Goal: Task Accomplishment & Management: Use online tool/utility

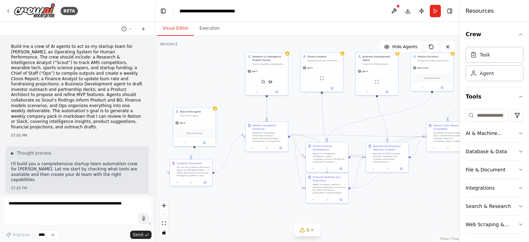
scroll to position [2911, 0]
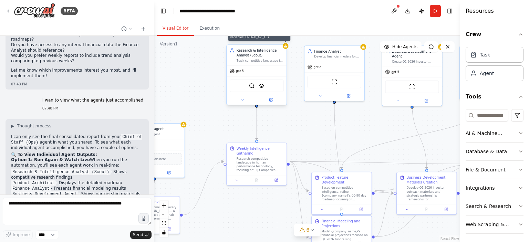
click at [286, 49] on div at bounding box center [286, 46] width 6 height 6
click at [286, 48] on div at bounding box center [286, 46] width 6 height 6
click at [273, 102] on button at bounding box center [271, 100] width 28 height 6
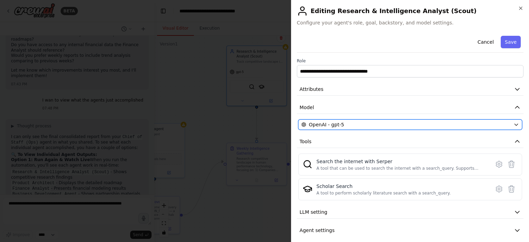
click at [362, 123] on div "OpenAI - gpt-5" at bounding box center [405, 124] width 209 height 7
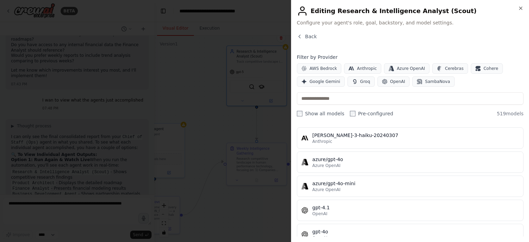
scroll to position [95, 0]
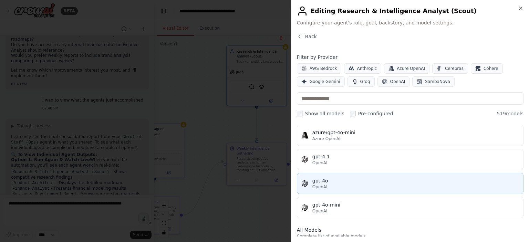
click at [359, 189] on button "gpt-4o OpenAI" at bounding box center [410, 183] width 227 height 21
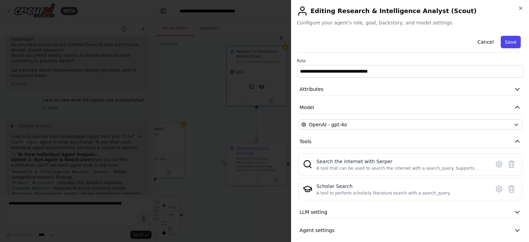
click at [506, 45] on button "Save" at bounding box center [511, 42] width 20 height 12
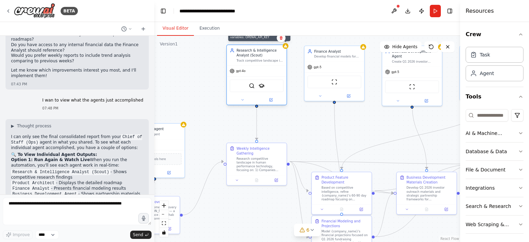
click at [285, 48] on icon at bounding box center [285, 46] width 4 height 4
click at [287, 47] on icon at bounding box center [285, 45] width 3 height 3
click at [272, 101] on icon at bounding box center [270, 100] width 3 height 3
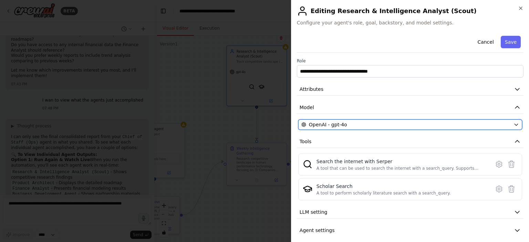
click at [382, 126] on div "OpenAI - gpt-4o" at bounding box center [405, 124] width 209 height 7
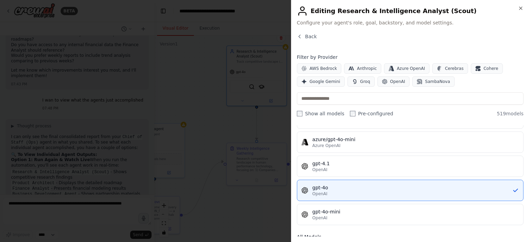
scroll to position [88, 0]
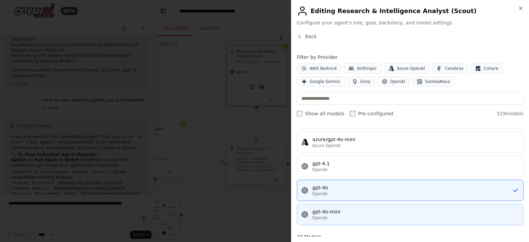
click at [368, 211] on div "gpt-4o-mini" at bounding box center [415, 211] width 207 height 7
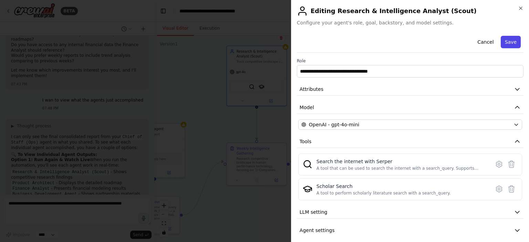
click at [505, 43] on button "Save" at bounding box center [511, 42] width 20 height 12
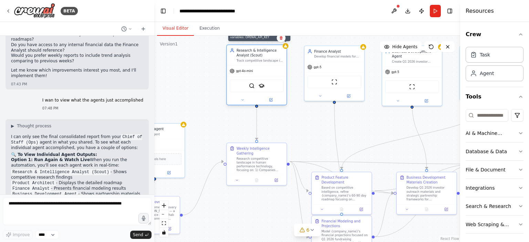
click at [283, 47] on icon at bounding box center [285, 46] width 4 height 4
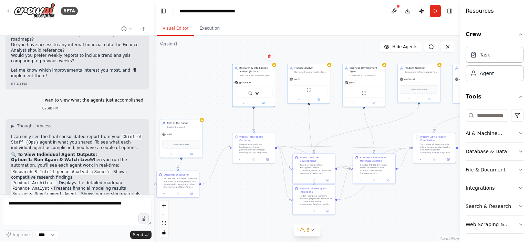
drag, startPoint x: 197, startPoint y: 89, endPoint x: 239, endPoint y: 52, distance: 56.1
click at [239, 52] on div ".deletable-edge-delete-btn { width: 20px; height: 20px; border: 0px solid #ffff…" at bounding box center [307, 139] width 306 height 206
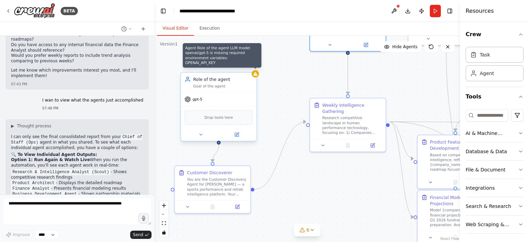
click at [257, 75] on icon at bounding box center [255, 73] width 5 height 5
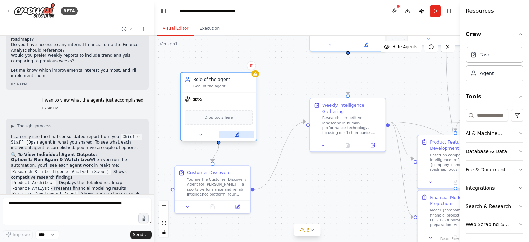
click at [240, 137] on button at bounding box center [236, 134] width 35 height 7
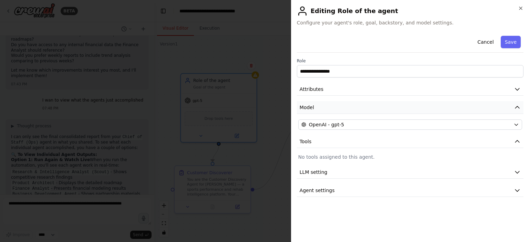
drag, startPoint x: 375, startPoint y: 126, endPoint x: 384, endPoint y: 113, distance: 16.3
click at [384, 113] on button "Model" at bounding box center [410, 107] width 227 height 13
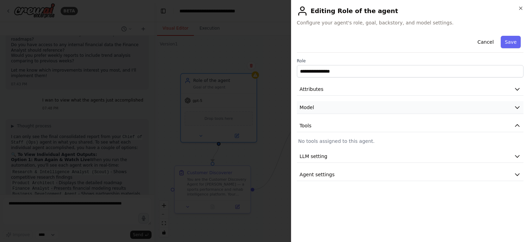
click at [366, 110] on button "Model" at bounding box center [410, 107] width 227 height 13
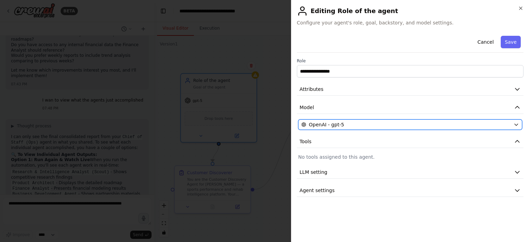
click at [364, 127] on div "OpenAI - gpt-5" at bounding box center [405, 124] width 209 height 7
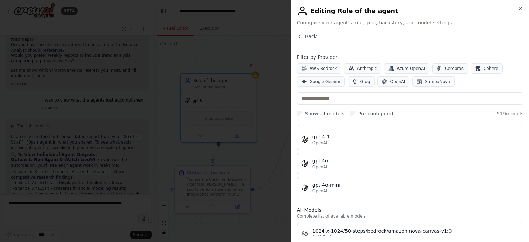
scroll to position [114, 0]
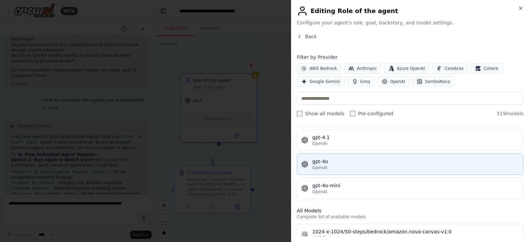
click at [379, 167] on div "OpenAI" at bounding box center [415, 168] width 207 height 6
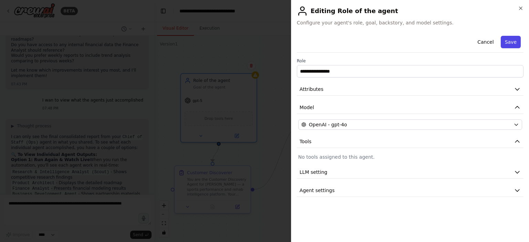
click at [516, 40] on button "Save" at bounding box center [511, 42] width 20 height 12
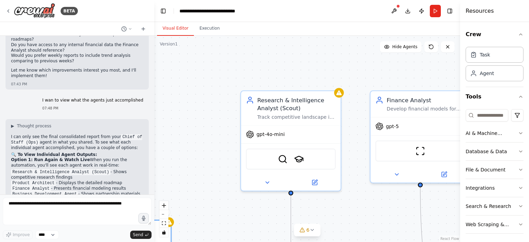
drag, startPoint x: 298, startPoint y: 78, endPoint x: 241, endPoint y: 229, distance: 162.1
click at [241, 229] on div ".deletable-edge-delete-btn { width: 20px; height: 20px; border: 0px solid #ffff…" at bounding box center [307, 139] width 306 height 206
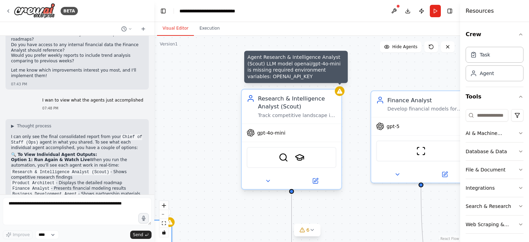
click at [338, 93] on icon at bounding box center [340, 91] width 6 height 5
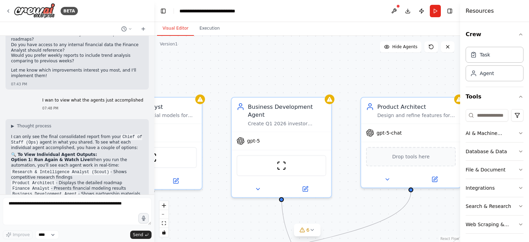
drag, startPoint x: 390, startPoint y: 69, endPoint x: 121, endPoint y: 76, distance: 269.1
click at [121, 76] on div "BETA Build me a crew of AI agents to act as my startup team for Clovis, an Oper…" at bounding box center [264, 121] width 529 height 242
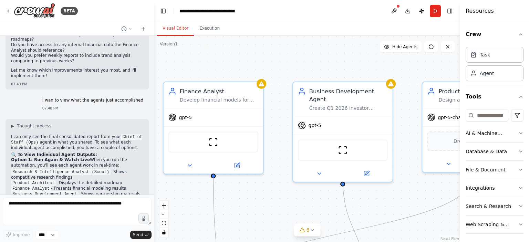
drag, startPoint x: 295, startPoint y: 84, endPoint x: 367, endPoint y: 68, distance: 74.0
click at [367, 68] on div ".deletable-edge-delete-btn { width: 20px; height: 20px; border: 0px solid #ffff…" at bounding box center [307, 139] width 306 height 206
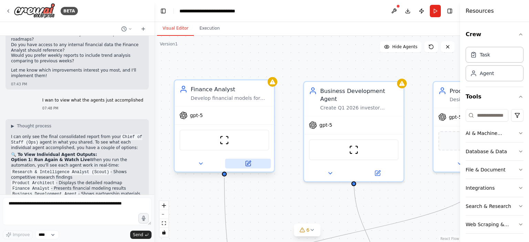
click at [248, 159] on button at bounding box center [248, 164] width 46 height 10
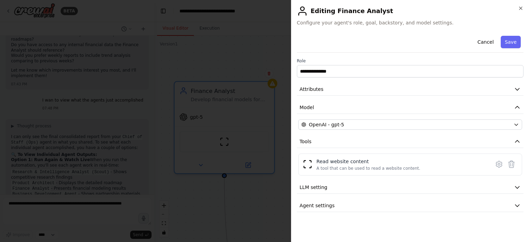
click at [358, 114] on div "**********" at bounding box center [410, 122] width 227 height 179
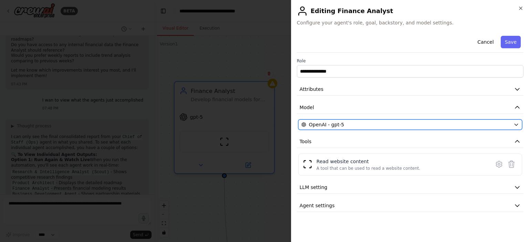
click at [359, 129] on button "OpenAI - gpt-5" at bounding box center [410, 125] width 224 height 10
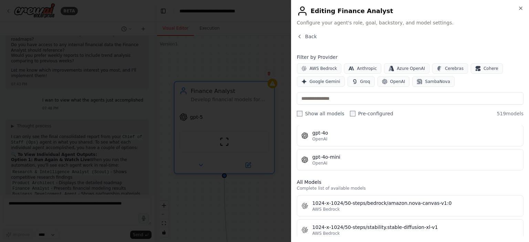
scroll to position [143, 0]
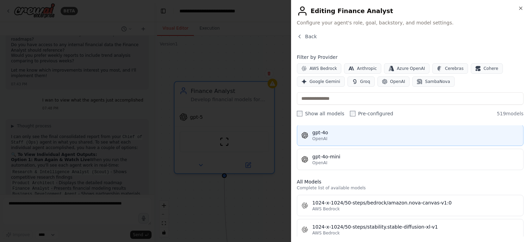
click at [368, 134] on div "gpt-4o" at bounding box center [415, 132] width 207 height 7
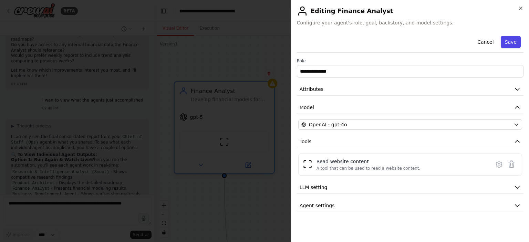
click at [517, 46] on button "Save" at bounding box center [511, 42] width 20 height 12
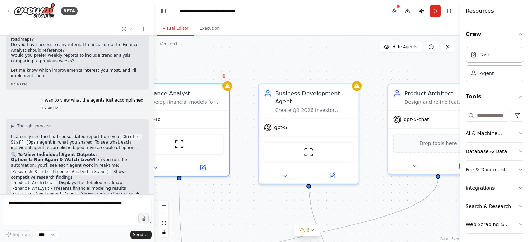
drag, startPoint x: 379, startPoint y: 63, endPoint x: 333, endPoint y: 66, distance: 45.5
click at [333, 66] on div ".deletable-edge-delete-btn { width: 20px; height: 20px; border: 0px solid #ffff…" at bounding box center [307, 139] width 306 height 206
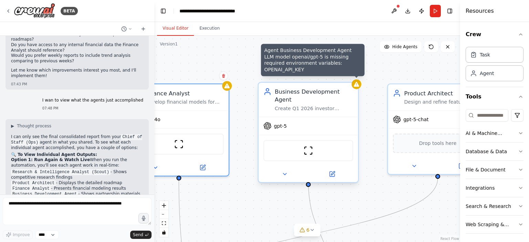
click at [354, 86] on icon at bounding box center [357, 84] width 6 height 5
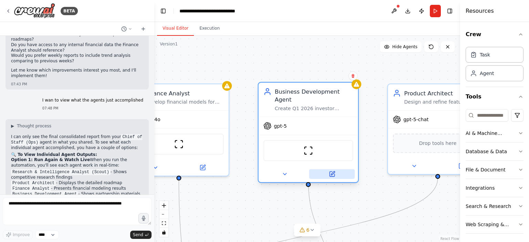
click at [332, 171] on div at bounding box center [309, 174] width 100 height 16
click at [333, 172] on icon at bounding box center [332, 174] width 5 height 5
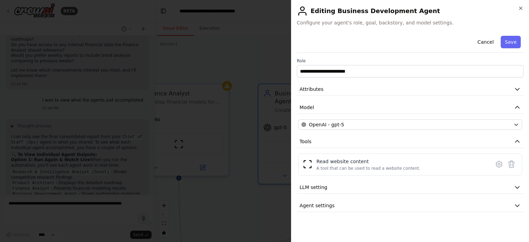
click at [384, 118] on div "**********" at bounding box center [410, 122] width 227 height 179
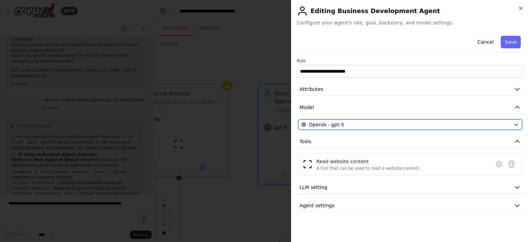
click at [380, 124] on div "OpenAI - gpt-5" at bounding box center [405, 124] width 209 height 7
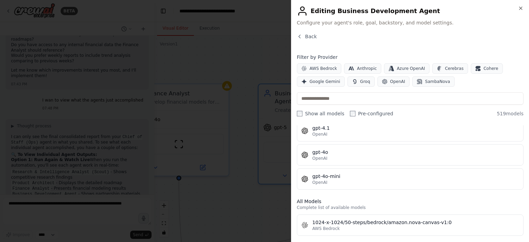
scroll to position [123, 0]
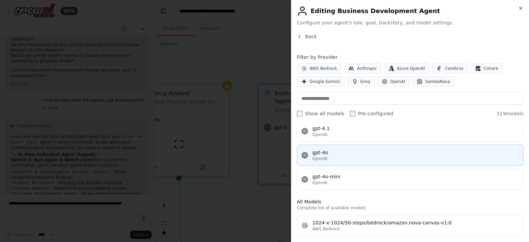
click at [388, 162] on button "gpt-4o OpenAI" at bounding box center [410, 155] width 227 height 21
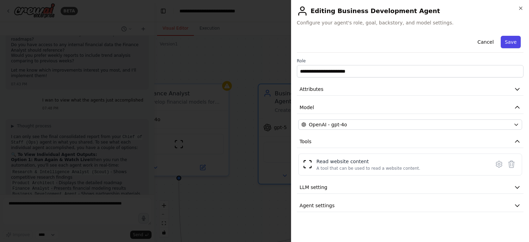
click at [516, 36] on button "Save" at bounding box center [511, 42] width 20 height 12
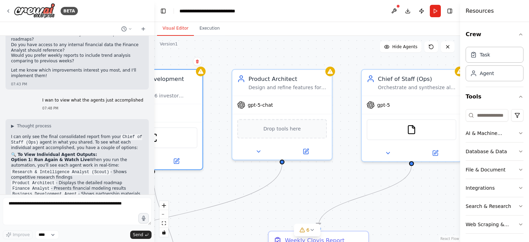
drag, startPoint x: 380, startPoint y: 65, endPoint x: 221, endPoint y: 50, distance: 160.2
click at [221, 50] on div ".deletable-edge-delete-btn { width: 20px; height: 20px; border: 0px solid #ffff…" at bounding box center [307, 139] width 306 height 206
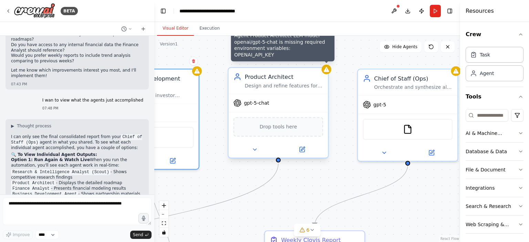
click at [326, 72] on icon at bounding box center [327, 69] width 6 height 5
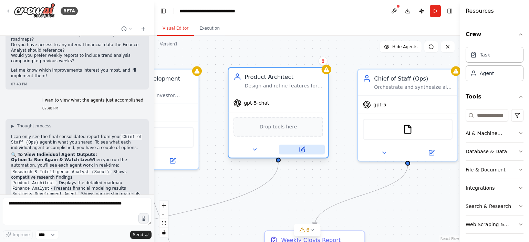
click at [308, 148] on button at bounding box center [302, 150] width 46 height 10
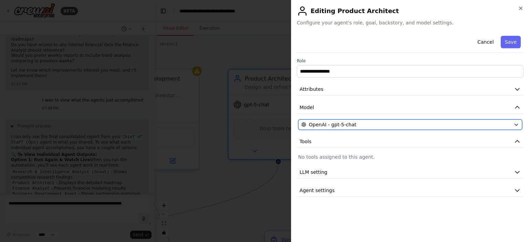
click at [350, 127] on span "OpenAI - gpt-5-chat" at bounding box center [333, 124] width 48 height 7
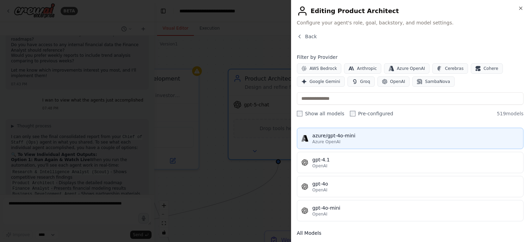
scroll to position [93, 0]
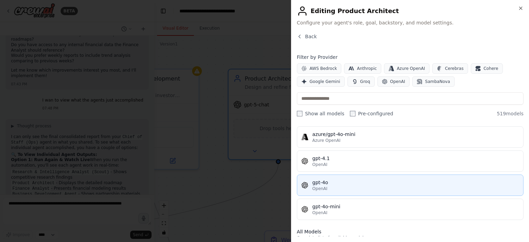
click at [375, 186] on div "OpenAI" at bounding box center [415, 189] width 207 height 6
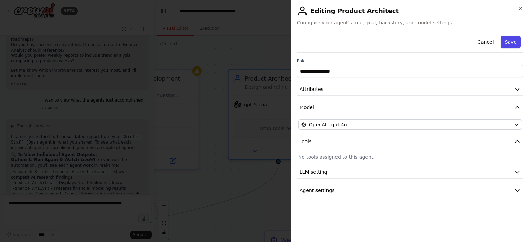
click at [510, 38] on button "Save" at bounding box center [511, 42] width 20 height 12
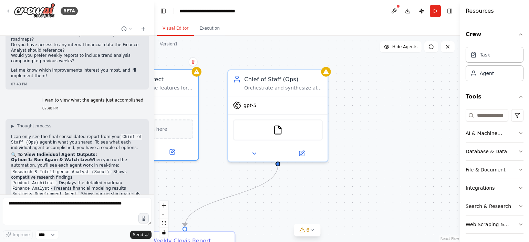
drag, startPoint x: 331, startPoint y: 64, endPoint x: 192, endPoint y: 66, distance: 139.2
click at [192, 66] on div ".deletable-edge-delete-btn { width: 20px; height: 20px; border: 0px solid #ffff…" at bounding box center [307, 139] width 306 height 206
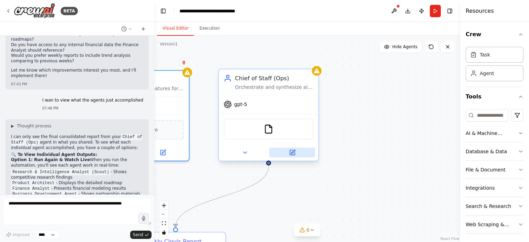
click at [291, 150] on icon at bounding box center [292, 152] width 5 height 5
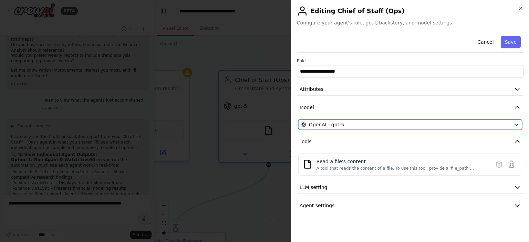
click at [348, 124] on div "OpenAI - gpt-5" at bounding box center [405, 124] width 209 height 7
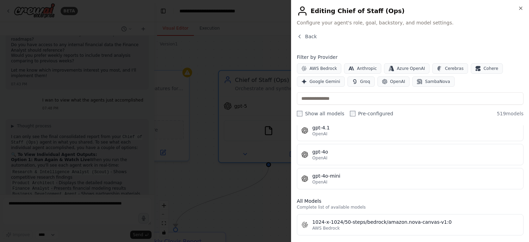
scroll to position [143, 0]
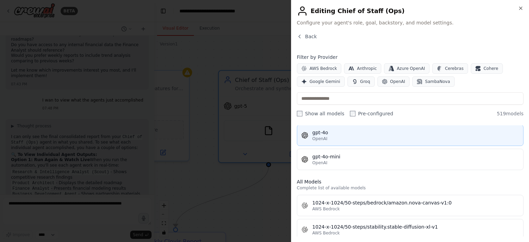
click at [362, 138] on div "OpenAI" at bounding box center [415, 139] width 207 height 6
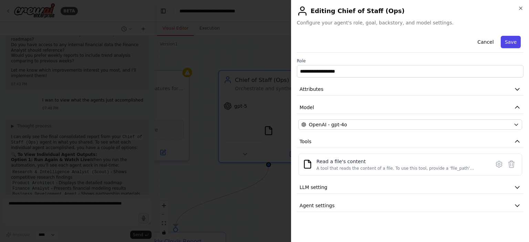
click at [514, 44] on button "Save" at bounding box center [511, 42] width 20 height 12
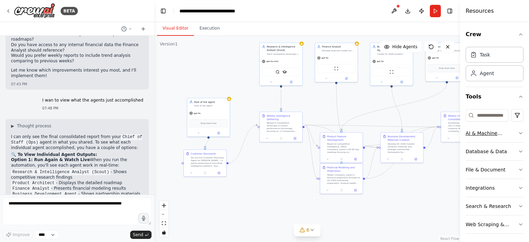
drag, startPoint x: 364, startPoint y: 184, endPoint x: 509, endPoint y: 127, distance: 155.9
click at [509, 127] on div "BETA Build me a crew of AI agents to act as my startup team for Clovis, an Oper…" at bounding box center [264, 121] width 529 height 242
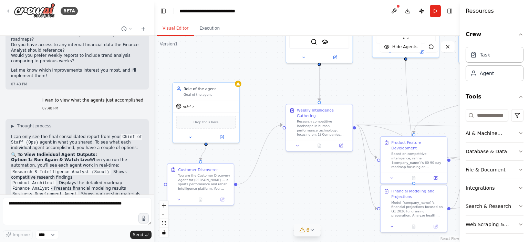
click at [304, 230] on icon at bounding box center [303, 230] width 6 height 6
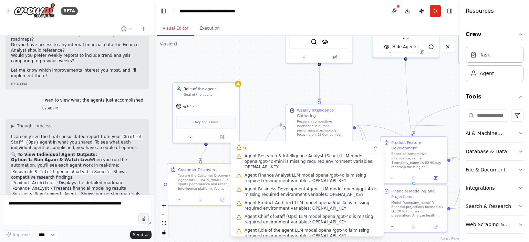
scroll to position [0, 0]
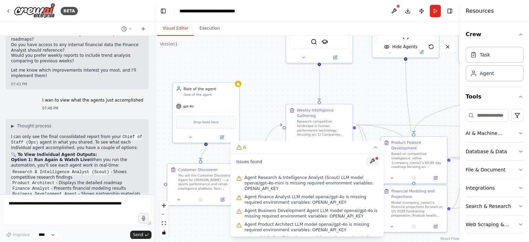
click at [366, 162] on button at bounding box center [372, 161] width 12 height 8
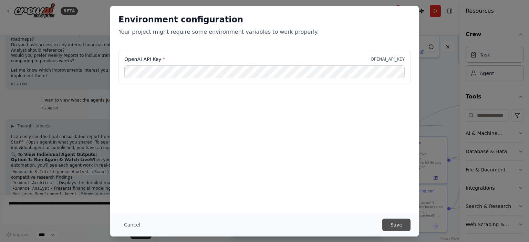
click at [396, 223] on button "Save" at bounding box center [396, 225] width 28 height 12
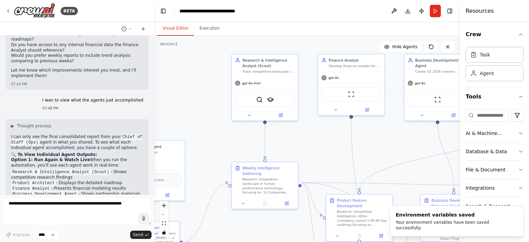
drag, startPoint x: 268, startPoint y: 81, endPoint x: 208, endPoint y: 144, distance: 86.7
click at [208, 144] on div ".deletable-edge-delete-btn { width: 20px; height: 20px; border: 0px solid #ffff…" at bounding box center [307, 139] width 306 height 206
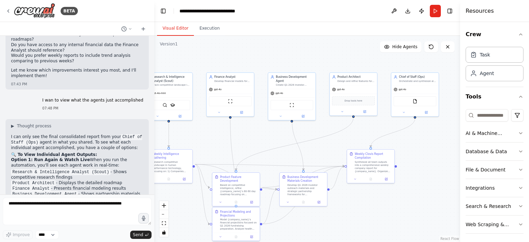
drag, startPoint x: 237, startPoint y: 146, endPoint x: 132, endPoint y: 130, distance: 106.0
click at [132, 130] on div "BETA Build me a crew of AI agents to act as my startup team for Clovis, an Oper…" at bounding box center [264, 121] width 529 height 242
click at [433, 6] on button "Run" at bounding box center [435, 11] width 11 height 12
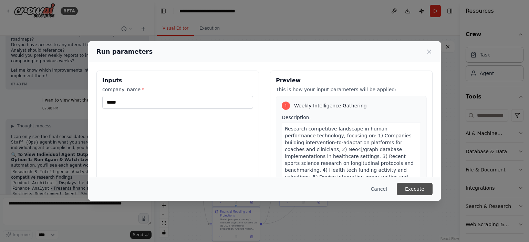
click at [422, 191] on button "Execute" at bounding box center [415, 189] width 36 height 12
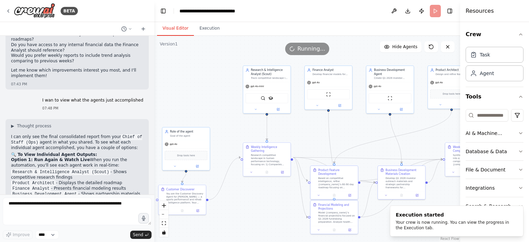
drag, startPoint x: 242, startPoint y: 56, endPoint x: 341, endPoint y: 50, distance: 99.1
click at [341, 50] on div "Version 1 Show Tools Hide Agents .deletable-edge-delete-btn { width: 20px; heig…" at bounding box center [307, 139] width 306 height 206
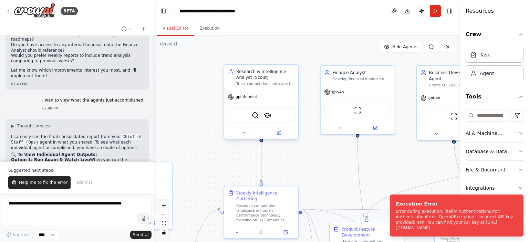
click at [258, 100] on div "gpt-4o-mini" at bounding box center [261, 96] width 74 height 13
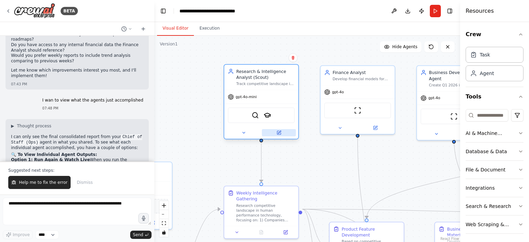
click at [284, 130] on button at bounding box center [279, 132] width 34 height 7
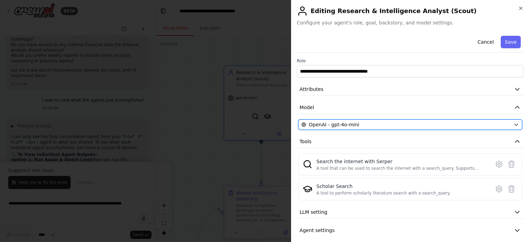
click at [374, 124] on div "OpenAI - gpt-4o-mini" at bounding box center [405, 124] width 209 height 7
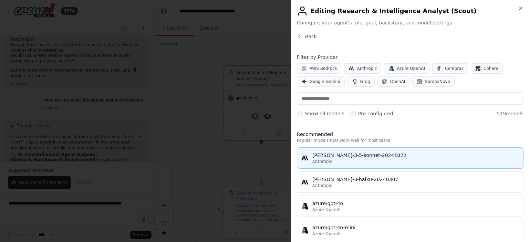
click at [356, 154] on div "[PERSON_NAME]-3-5-sonnet-20241022" at bounding box center [415, 155] width 207 height 7
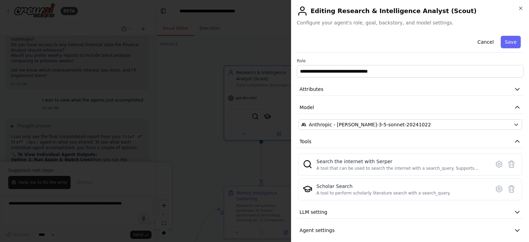
click at [515, 41] on div "Cancel Save" at bounding box center [410, 43] width 227 height 20
click at [501, 42] on button "Save" at bounding box center [511, 42] width 20 height 12
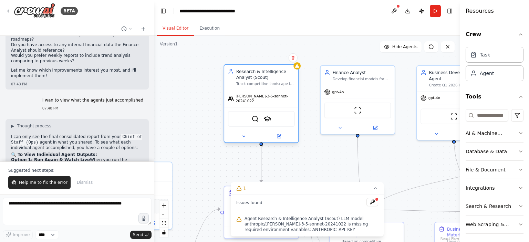
click at [284, 136] on div at bounding box center [261, 137] width 74 height 12
click at [282, 134] on button at bounding box center [279, 136] width 34 height 7
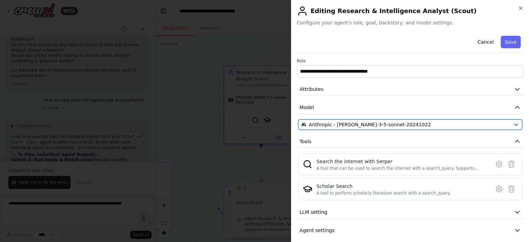
click at [355, 127] on span "Anthropic - [PERSON_NAME]-3-5-sonnet-20241022" at bounding box center [370, 124] width 122 height 7
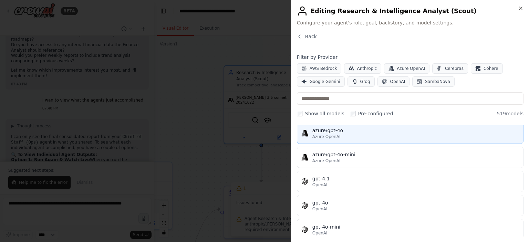
scroll to position [111, 0]
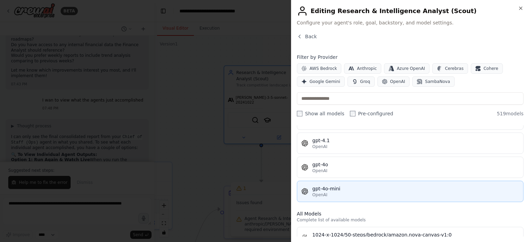
click at [363, 193] on div "OpenAI" at bounding box center [415, 195] width 207 height 6
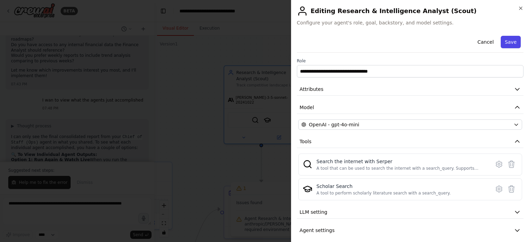
click at [507, 42] on button "Save" at bounding box center [511, 42] width 20 height 12
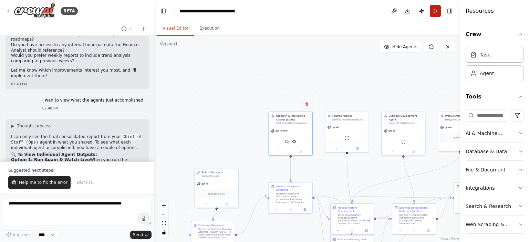
click at [435, 16] on button "Run" at bounding box center [435, 11] width 11 height 12
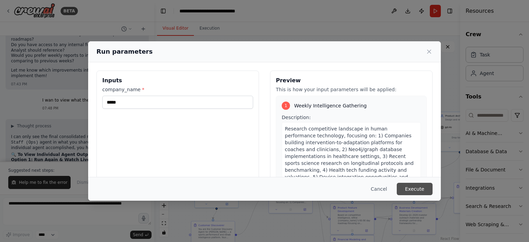
click at [411, 189] on button "Execute" at bounding box center [415, 189] width 36 height 12
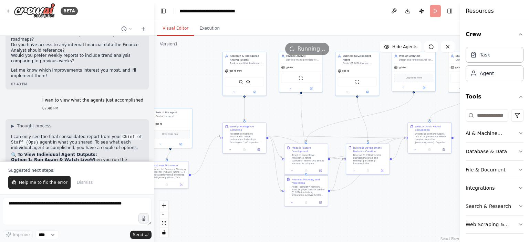
drag, startPoint x: 375, startPoint y: 97, endPoint x: 328, endPoint y: 37, distance: 76.1
click at [328, 37] on div ".deletable-edge-delete-btn { width: 20px; height: 20px; border: 0px solid #ffff…" at bounding box center [307, 139] width 306 height 206
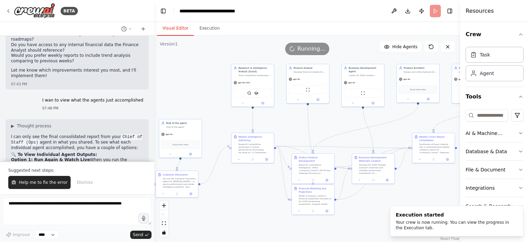
drag, startPoint x: 320, startPoint y: 119, endPoint x: 328, endPoint y: 130, distance: 13.2
click at [328, 130] on div ".deletable-edge-delete-btn { width: 20px; height: 20px; border: 0px solid #ffff…" at bounding box center [307, 139] width 306 height 206
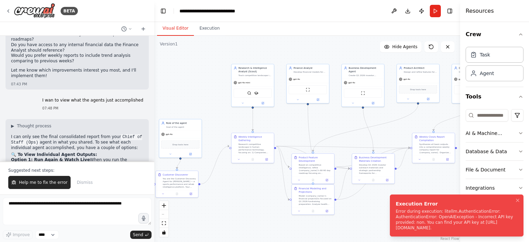
click at [462, 220] on div "Error during execution: litellm.AuthenticationError: AuthenticationError: OpenA…" at bounding box center [455, 220] width 119 height 22
click at [515, 202] on icon "Notifications (F8)" at bounding box center [518, 201] width 6 height 6
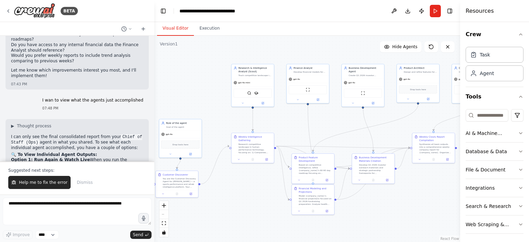
scroll to position [2944, 0]
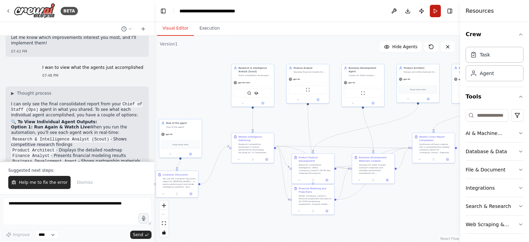
click at [435, 12] on button "Run" at bounding box center [435, 11] width 11 height 12
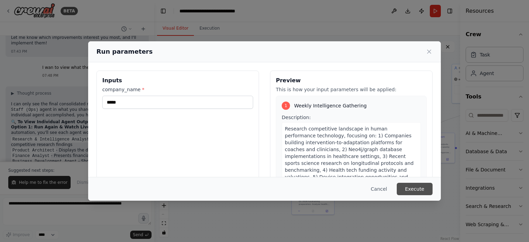
click at [413, 189] on button "Execute" at bounding box center [415, 189] width 36 height 12
